Goal: Communication & Community: Answer question/provide support

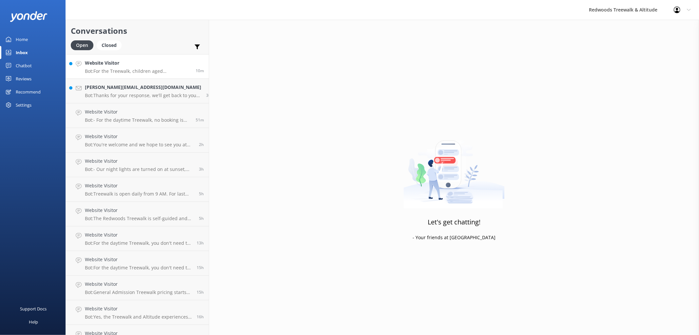
click at [126, 68] on div "Website Visitor Bot: For the Treewalk, children aged [DEMOGRAPHIC_DATA] years o…" at bounding box center [138, 66] width 106 height 14
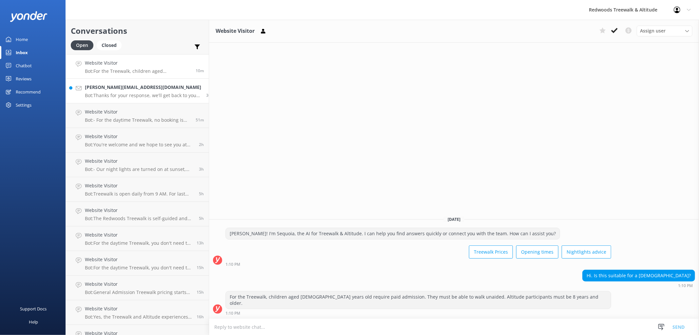
click at [135, 81] on link "[PERSON_NAME][EMAIL_ADDRESS][DOMAIN_NAME] Bot: Thanks for your response, we'll …" at bounding box center [137, 91] width 143 height 25
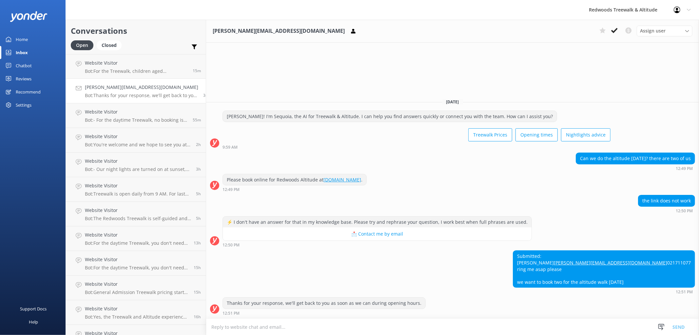
click at [38, 36] on link "Home" at bounding box center [33, 39] width 66 height 13
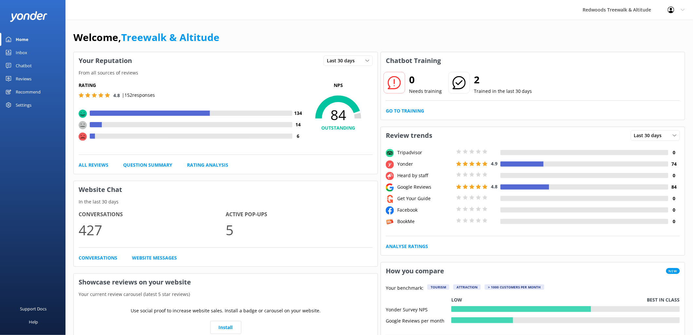
click at [31, 76] on div "Reviews" at bounding box center [24, 78] width 16 height 13
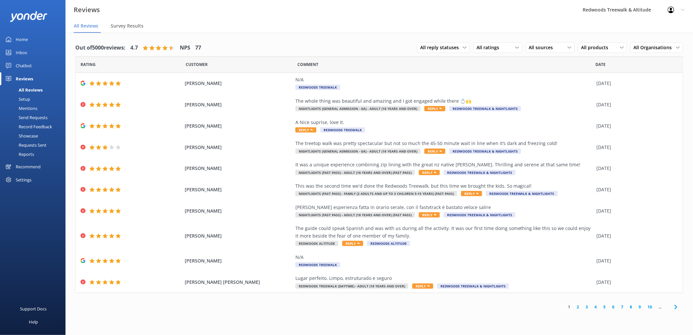
click at [44, 57] on link "Inbox" at bounding box center [33, 52] width 66 height 13
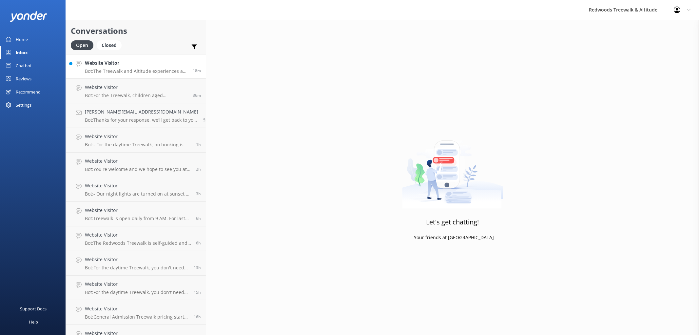
click at [121, 68] on p "Bot: The Treewalk and Altitude experiences are great all-weather activities, an…" at bounding box center [136, 71] width 103 height 6
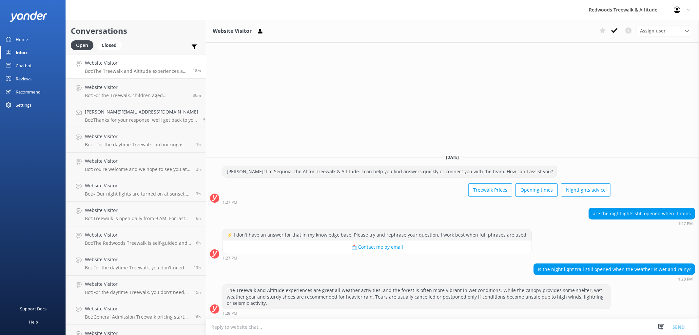
click at [23, 38] on div "Home" at bounding box center [22, 39] width 12 height 13
